Goal: Information Seeking & Learning: Learn about a topic

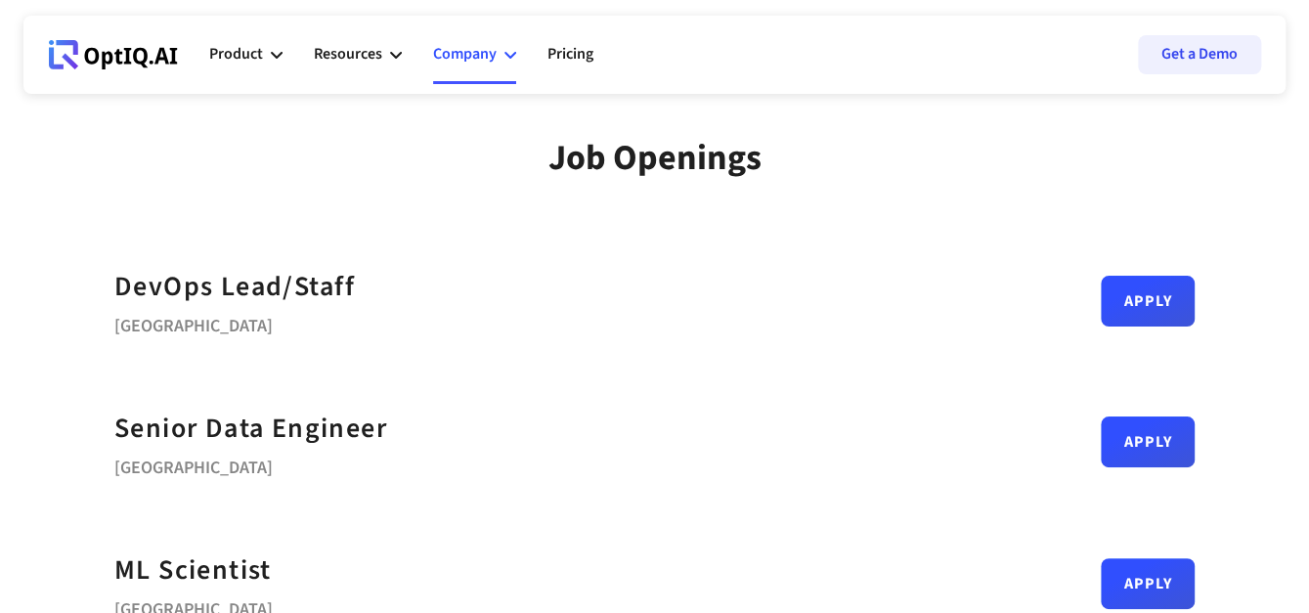
click at [510, 53] on icon at bounding box center [511, 55] width 12 height 12
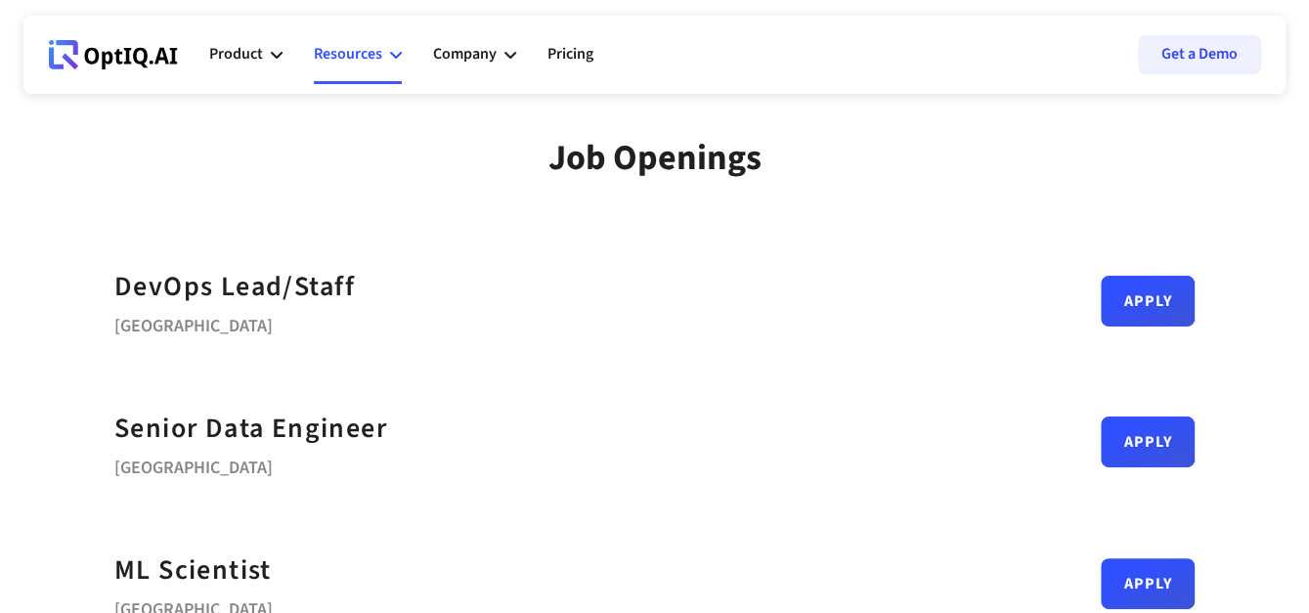
click at [394, 54] on icon at bounding box center [396, 55] width 12 height 12
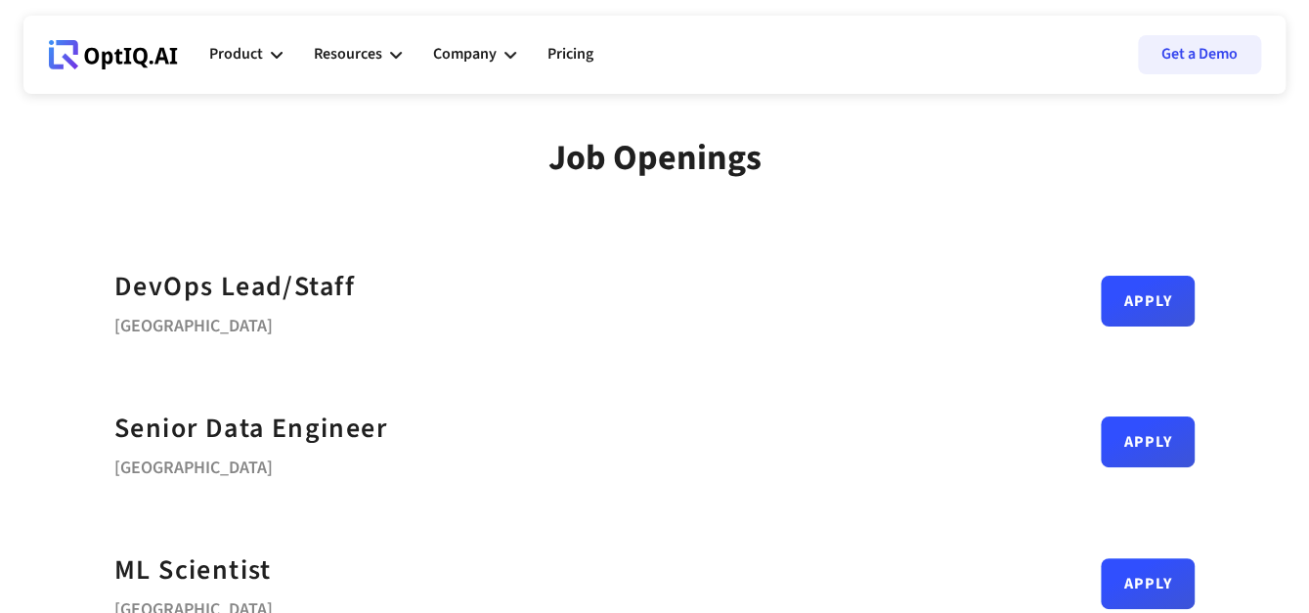
click at [288, 52] on ul "Product AI infrastucture for data security Discovery & Classification AI Securi…" at bounding box center [417, 54] width 416 height 59
click at [265, 58] on div "Product" at bounding box center [245, 54] width 73 height 59
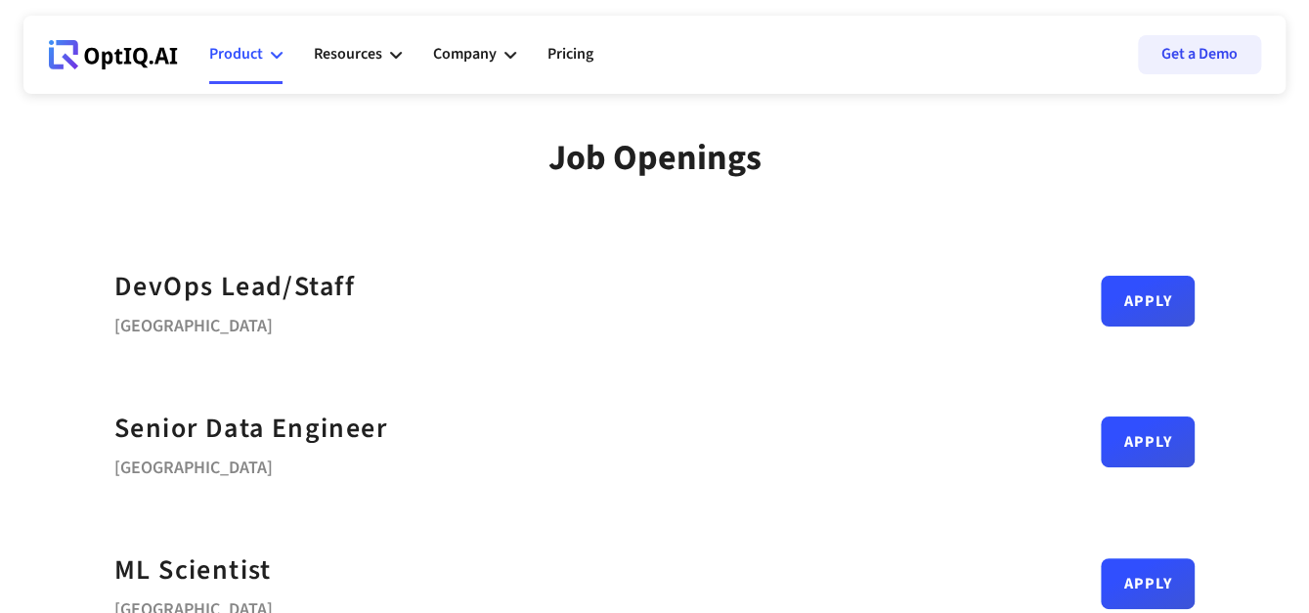
click at [271, 53] on icon at bounding box center [277, 55] width 12 height 12
